Goal: Find specific page/section: Find specific page/section

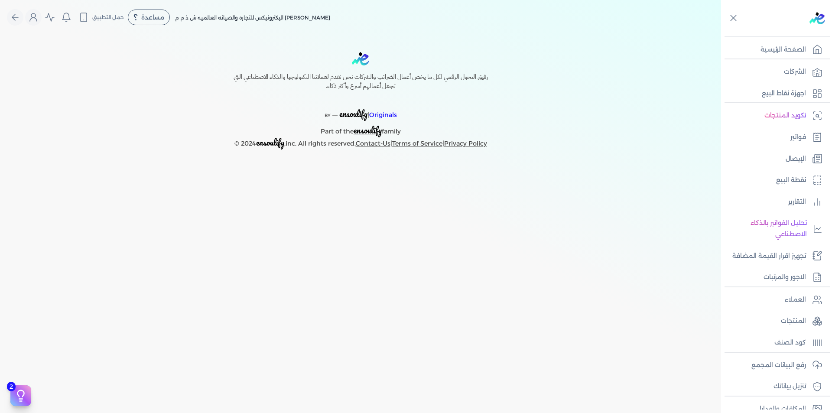
select select "EGP"
select select "B"
select select "EGS"
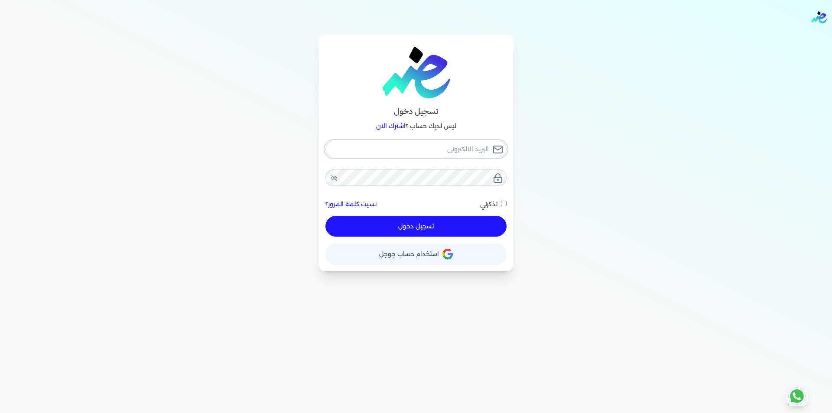
type input "[EMAIL_ADDRESS][DOMAIN_NAME]"
click at [451, 228] on button "تسجيل دخول" at bounding box center [415, 226] width 181 height 21
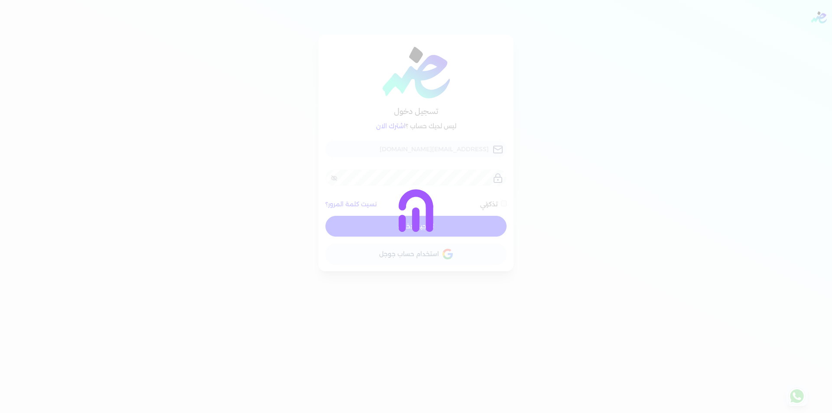
checkbox input "false"
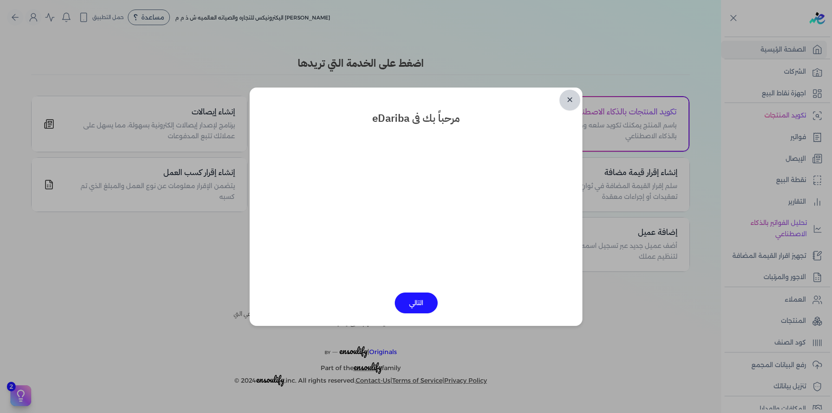
click at [569, 104] on link "✕" at bounding box center [569, 100] width 21 height 21
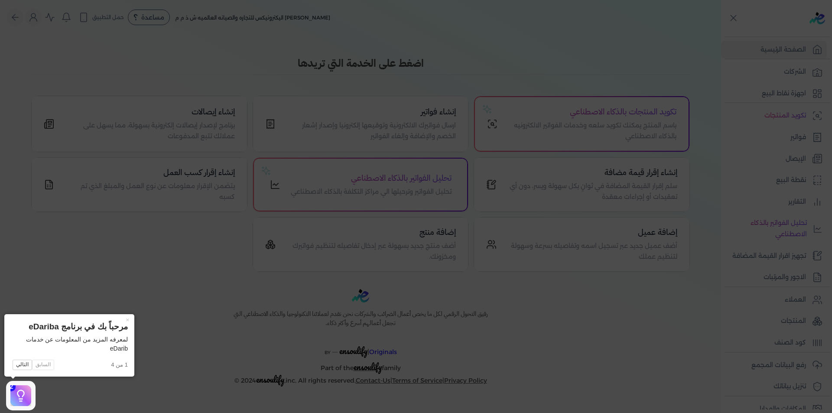
click at [185, 281] on icon at bounding box center [416, 206] width 832 height 413
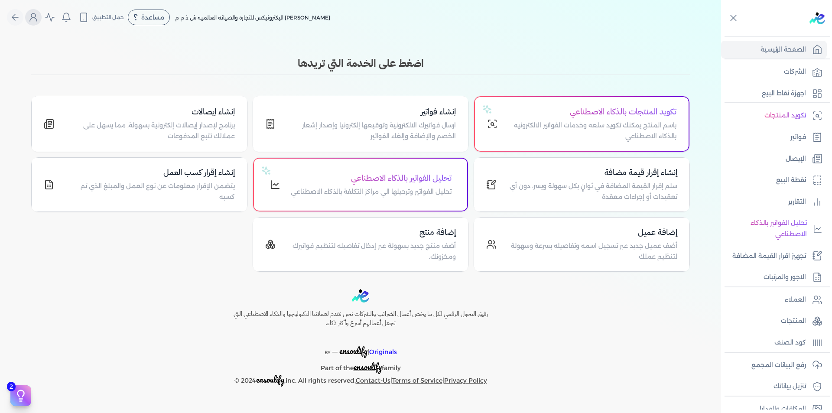
click at [36, 16] on icon "Global" at bounding box center [33, 17] width 10 height 10
click at [88, 69] on link "الاشتراك" at bounding box center [81, 74] width 104 height 17
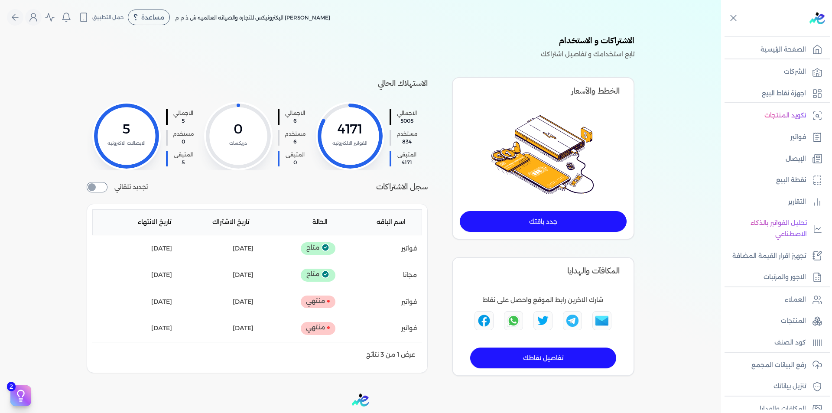
click at [436, 49] on p "تابع استخدامك و تفاصيل اشتراكك" at bounding box center [361, 54] width 548 height 11
click at [794, 324] on p "المنتجات" at bounding box center [793, 320] width 25 height 11
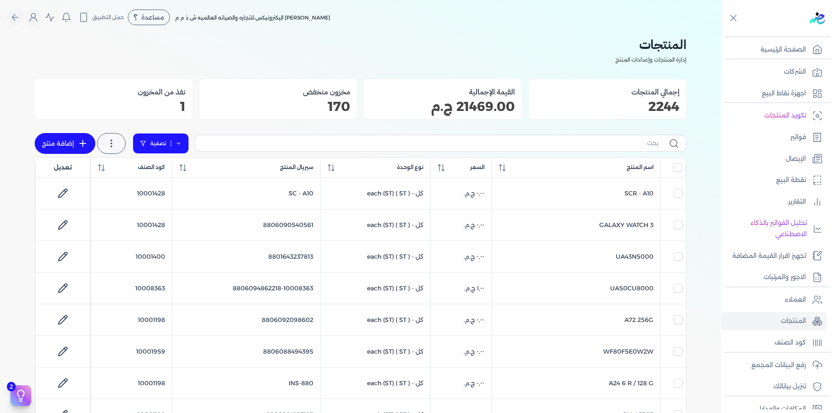
click at [185, 140] on link "تصفية" at bounding box center [161, 143] width 56 height 21
click at [170, 167] on button "اضافة تصفية" at bounding box center [167, 171] width 52 height 10
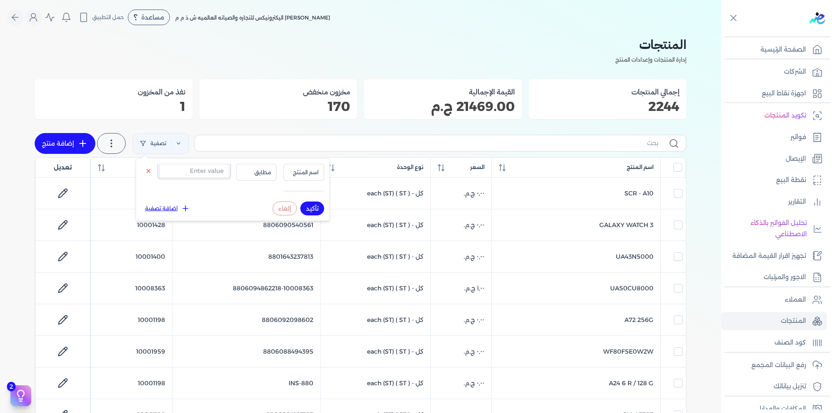
click at [188, 169] on input "text" at bounding box center [194, 171] width 70 height 14
type input "100037790"
click at [317, 169] on span "اسم المنتج" at bounding box center [303, 173] width 29 height 8
click at [303, 201] on li "سيريال المنتج" at bounding box center [286, 199] width 66 height 8
click at [310, 206] on button "تأكيد" at bounding box center [312, 209] width 24 height 14
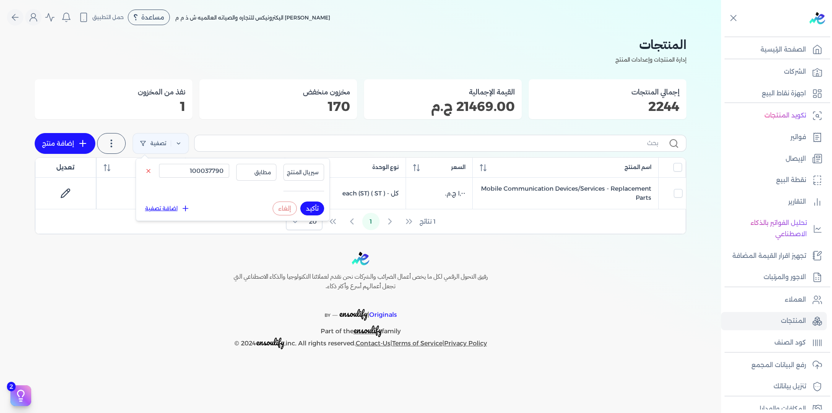
click at [567, 265] on div "رفيق التحول الرقمي لكل ما يخص أعمال الضرائب والشركات نحن نقدم لعملائنا التكنولو…" at bounding box center [360, 301] width 721 height 98
